Goal: Task Accomplishment & Management: Manage account settings

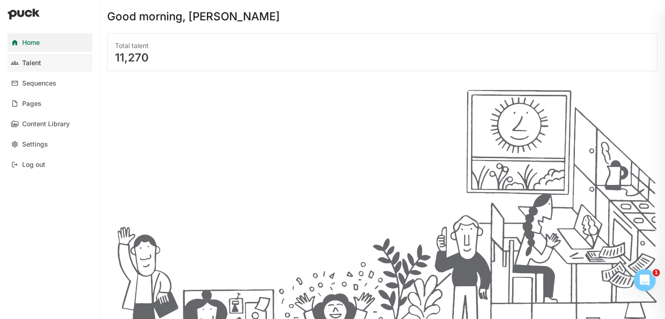
click at [29, 63] on div "Talent" at bounding box center [31, 63] width 19 height 8
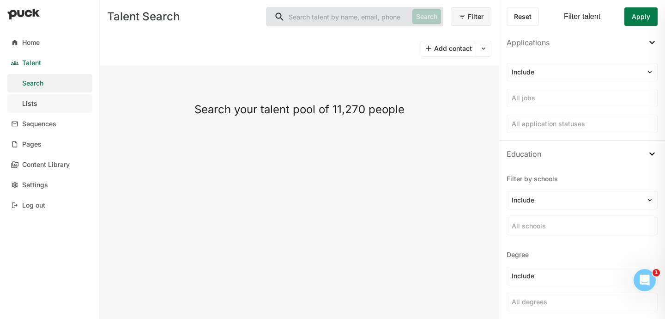
click at [37, 107] on link "Lists" at bounding box center [49, 103] width 85 height 18
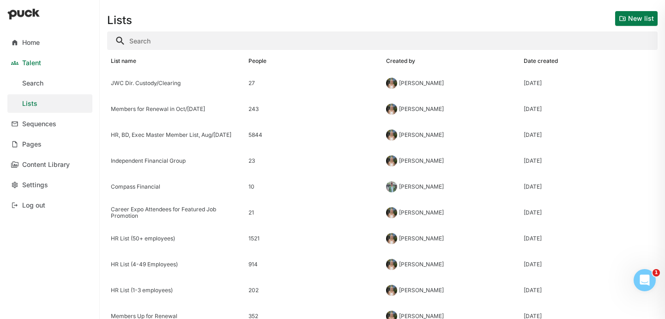
click at [625, 22] on button "New list" at bounding box center [636, 18] width 42 height 15
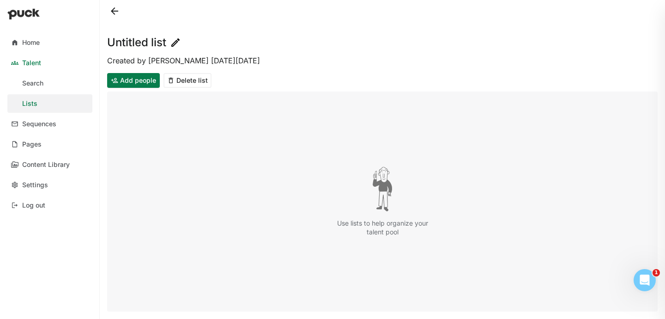
click at [142, 40] on h1 "Untitled list" at bounding box center [136, 42] width 59 height 11
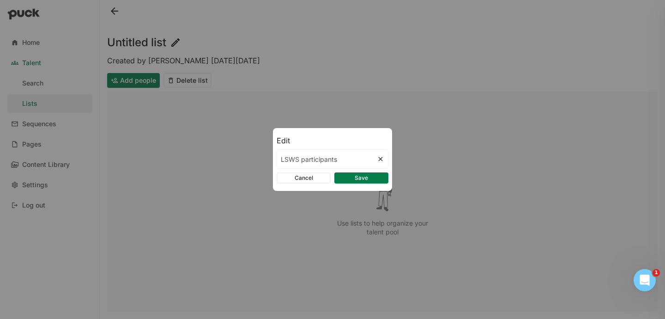
type input "LSWS participants"
click at [350, 185] on div "Cancel Save" at bounding box center [333, 178] width 112 height 18
click at [345, 176] on button "Save" at bounding box center [361, 177] width 54 height 11
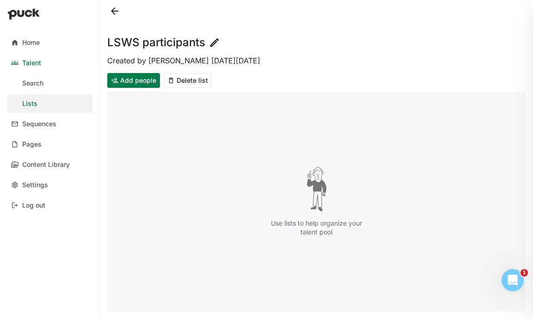
click at [44, 61] on link "Talent" at bounding box center [49, 63] width 85 height 18
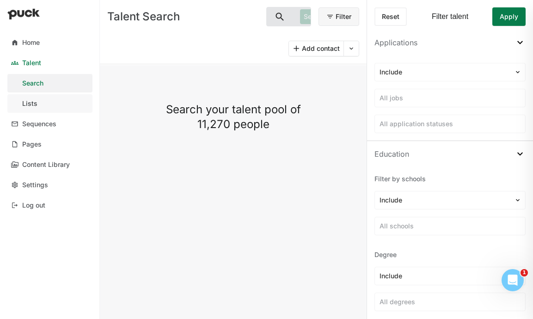
click at [35, 103] on div "Lists" at bounding box center [29, 104] width 15 height 8
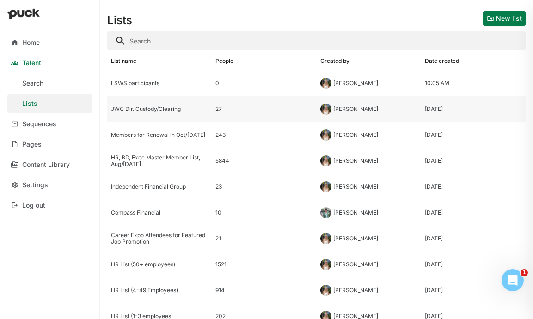
click at [140, 114] on div "JWC Dir. Custody/Clearing" at bounding box center [159, 109] width 104 height 26
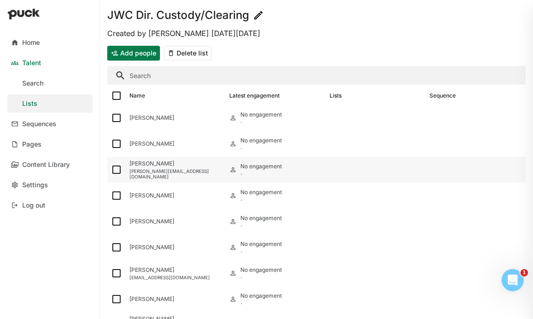
scroll to position [17, 0]
